Goal: Information Seeking & Learning: Find specific fact

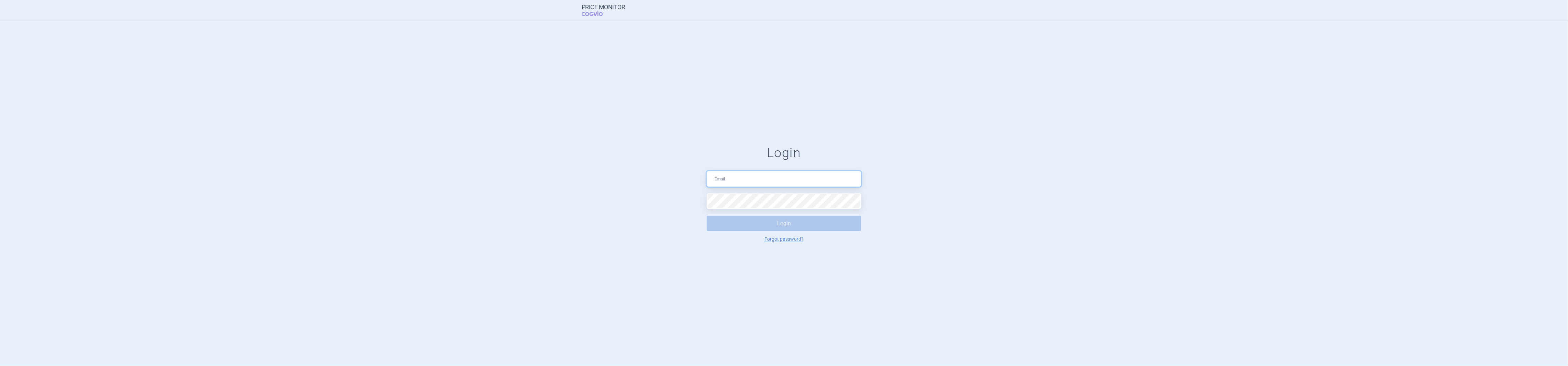
type input "[PERSON_NAME][EMAIL_ADDRESS][DOMAIN_NAME]"
click at [797, 227] on button "Login" at bounding box center [784, 223] width 155 height 15
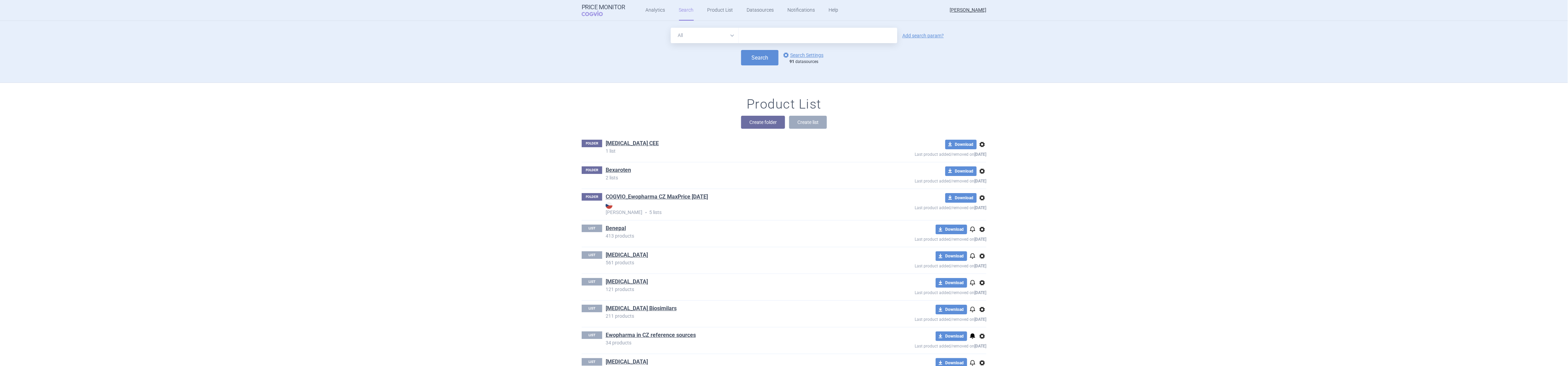
click at [772, 35] on input "text" at bounding box center [818, 35] width 158 height 15
type input "[MEDICAL_DATA]"
click button "Search" at bounding box center [760, 57] width 37 height 15
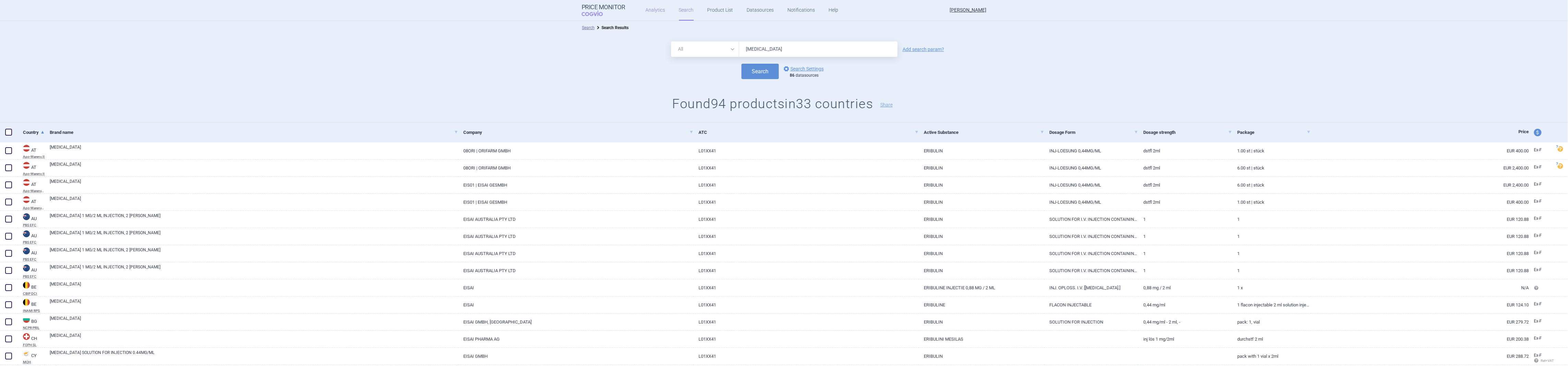
drag, startPoint x: 791, startPoint y: 45, endPoint x: 659, endPoint y: 17, distance: 134.9
click at [659, 17] on div "Price Monitor COGVIO Analytics Search Product List Datasources Notifications He…" at bounding box center [784, 183] width 1568 height 366
type input "eribulin"
click at [741, 64] on button "Search" at bounding box center [760, 71] width 37 height 15
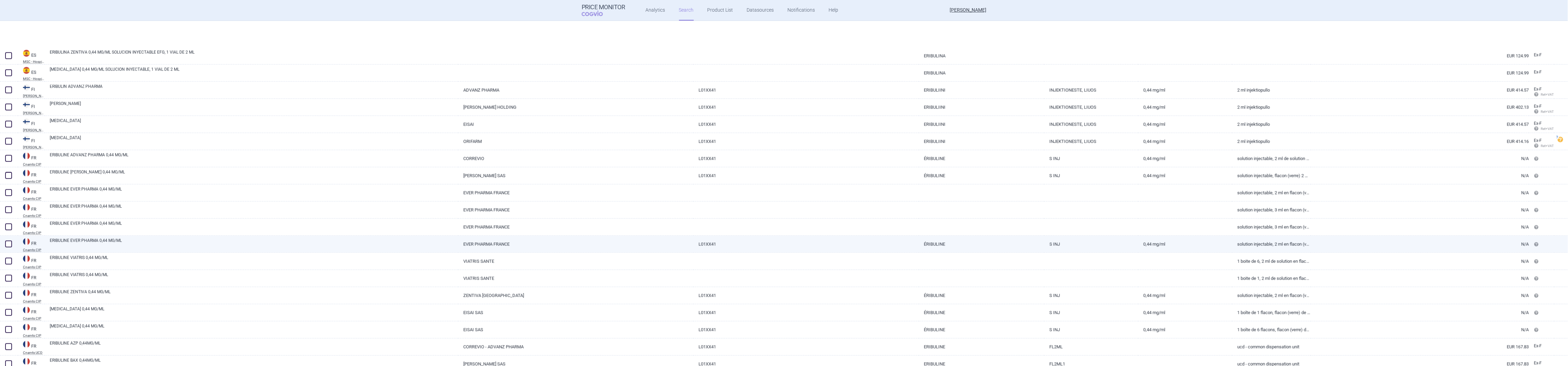
scroll to position [1511, 0]
